Goal: Entertainment & Leisure: Consume media (video, audio)

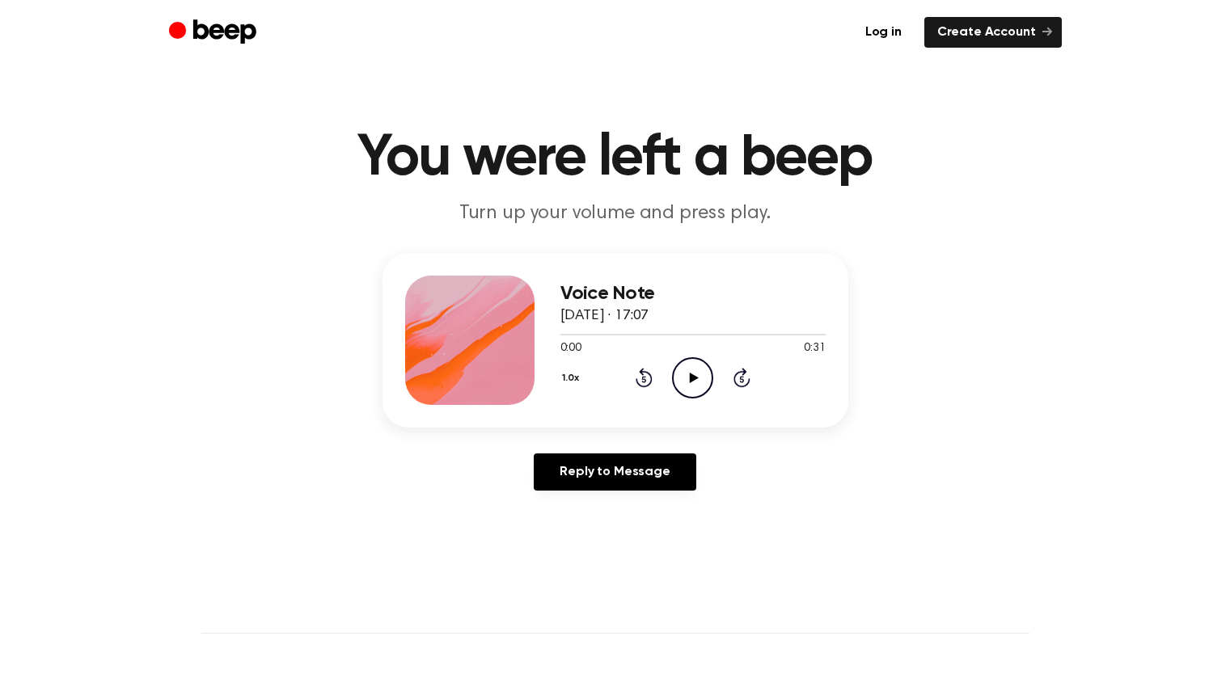
click at [682, 392] on icon "Play Audio" at bounding box center [692, 377] width 41 height 41
drag, startPoint x: 572, startPoint y: 335, endPoint x: 508, endPoint y: 347, distance: 65.0
click at [508, 347] on div "Voice Note [DATE] · 17:07 0:02 0:31 Your browser does not support the [object O…" at bounding box center [616, 340] width 466 height 175
click at [562, 336] on div at bounding box center [692, 334] width 265 height 13
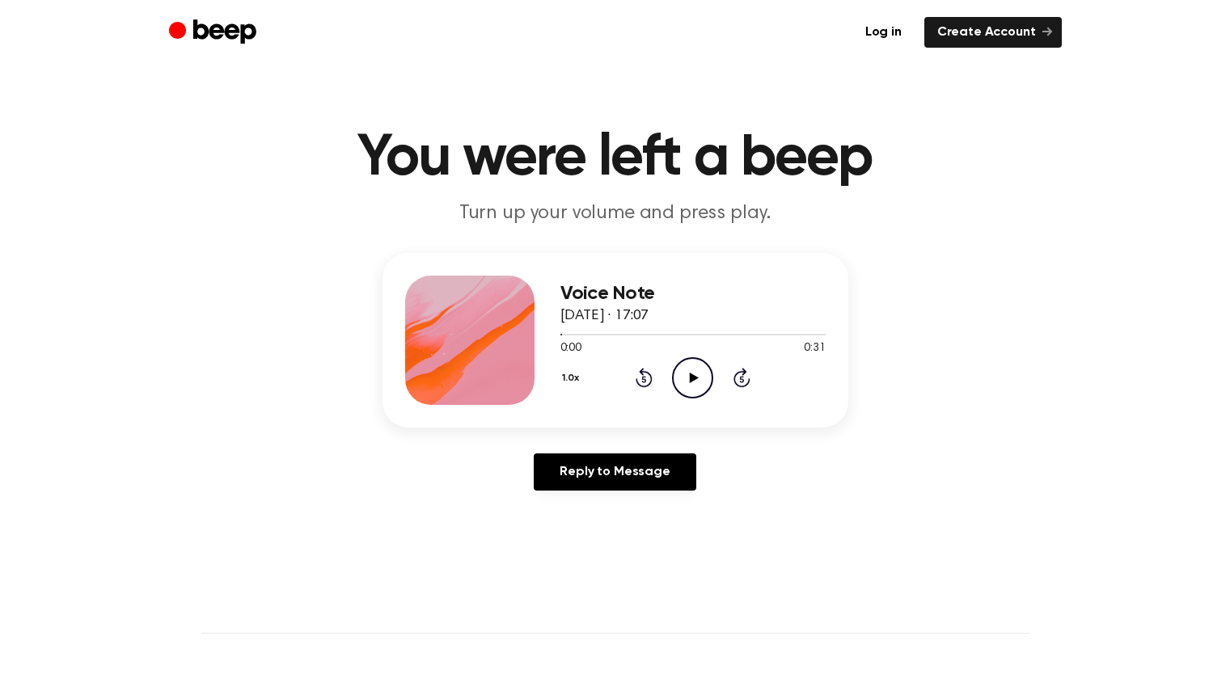
click at [683, 374] on icon "Play Audio" at bounding box center [692, 377] width 41 height 41
drag, startPoint x: 579, startPoint y: 330, endPoint x: 530, endPoint y: 329, distance: 49.3
click at [530, 329] on div "Voice Note [DATE] · 17:07 0:31 0:31 Your browser does not support the [object O…" at bounding box center [616, 340] width 466 height 175
click at [564, 335] on div at bounding box center [692, 334] width 265 height 13
click at [679, 378] on icon "Play Audio" at bounding box center [692, 377] width 41 height 41
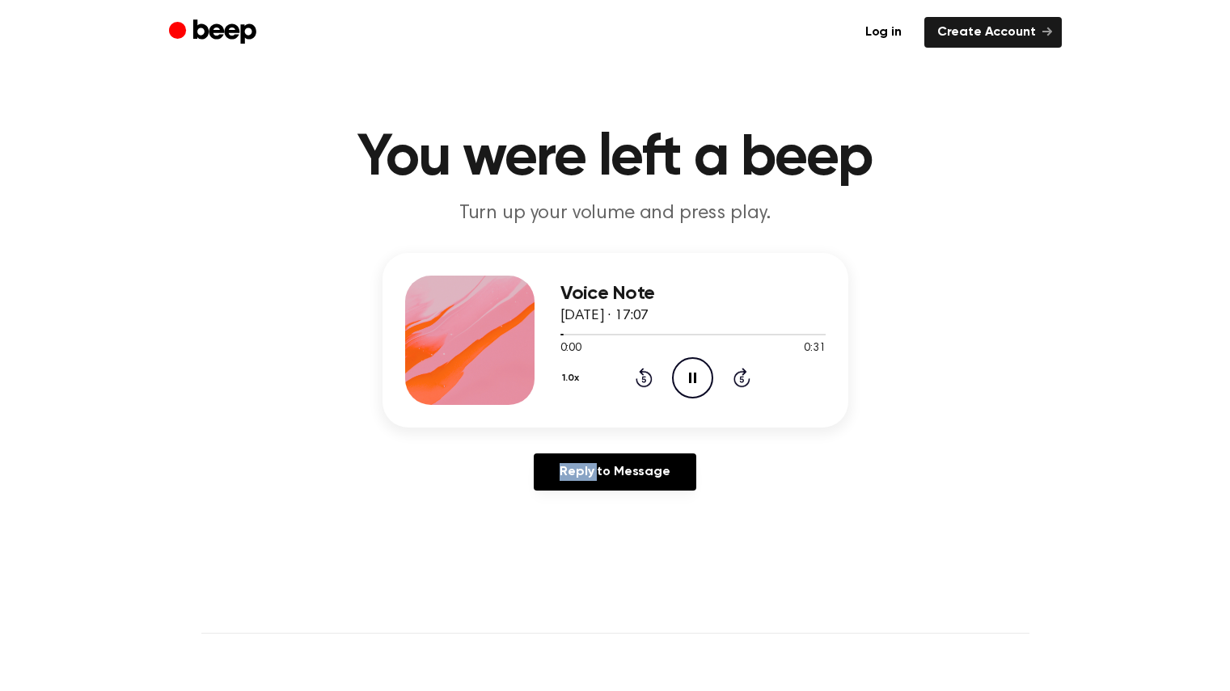
click at [679, 378] on icon "Pause Audio" at bounding box center [692, 377] width 41 height 41
click at [563, 334] on span at bounding box center [560, 334] width 13 height 13
click at [698, 372] on icon "Play Audio" at bounding box center [692, 377] width 41 height 41
drag, startPoint x: 698, startPoint y: 372, endPoint x: 689, endPoint y: 374, distance: 9.0
click at [689, 374] on icon at bounding box center [692, 378] width 7 height 11
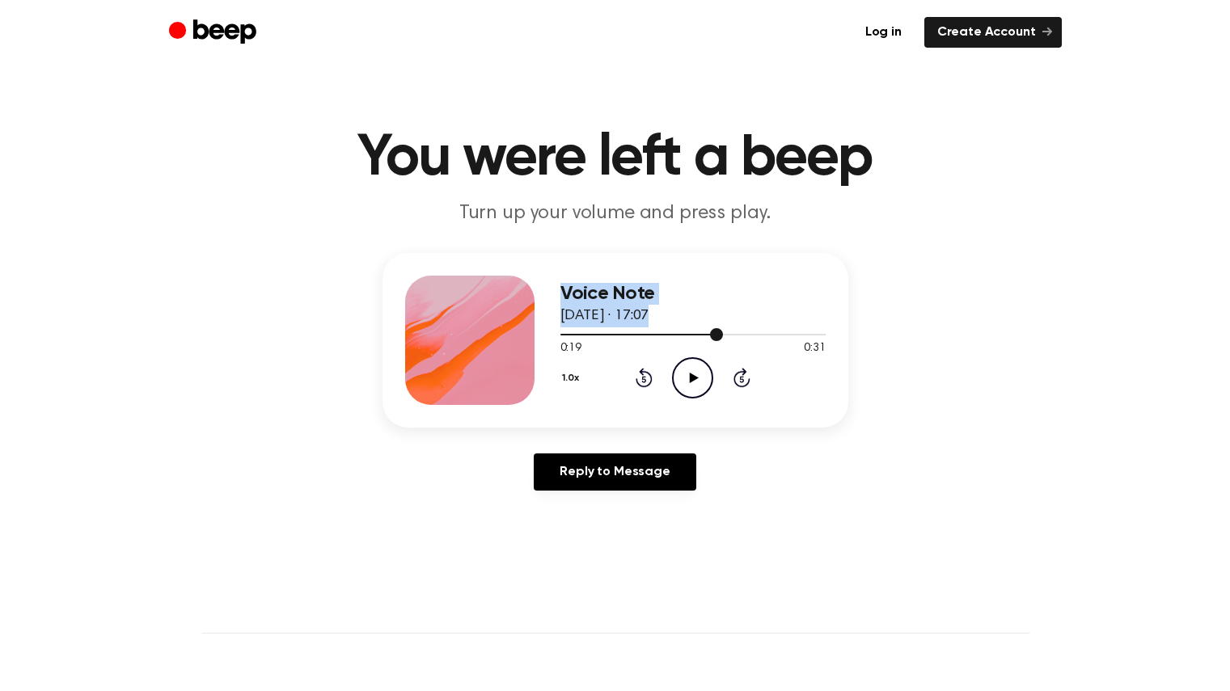
drag, startPoint x: 628, startPoint y: 337, endPoint x: 454, endPoint y: 344, distance: 174.8
click at [454, 344] on div "Voice Note [DATE] · 17:07 0:19 0:31 Your browser does not support the [object O…" at bounding box center [616, 340] width 466 height 175
click at [626, 332] on div at bounding box center [692, 334] width 265 height 13
drag, startPoint x: 622, startPoint y: 332, endPoint x: 562, endPoint y: 328, distance: 60.0
click at [562, 328] on div at bounding box center [692, 334] width 265 height 13
